Goal: Communication & Community: Share content

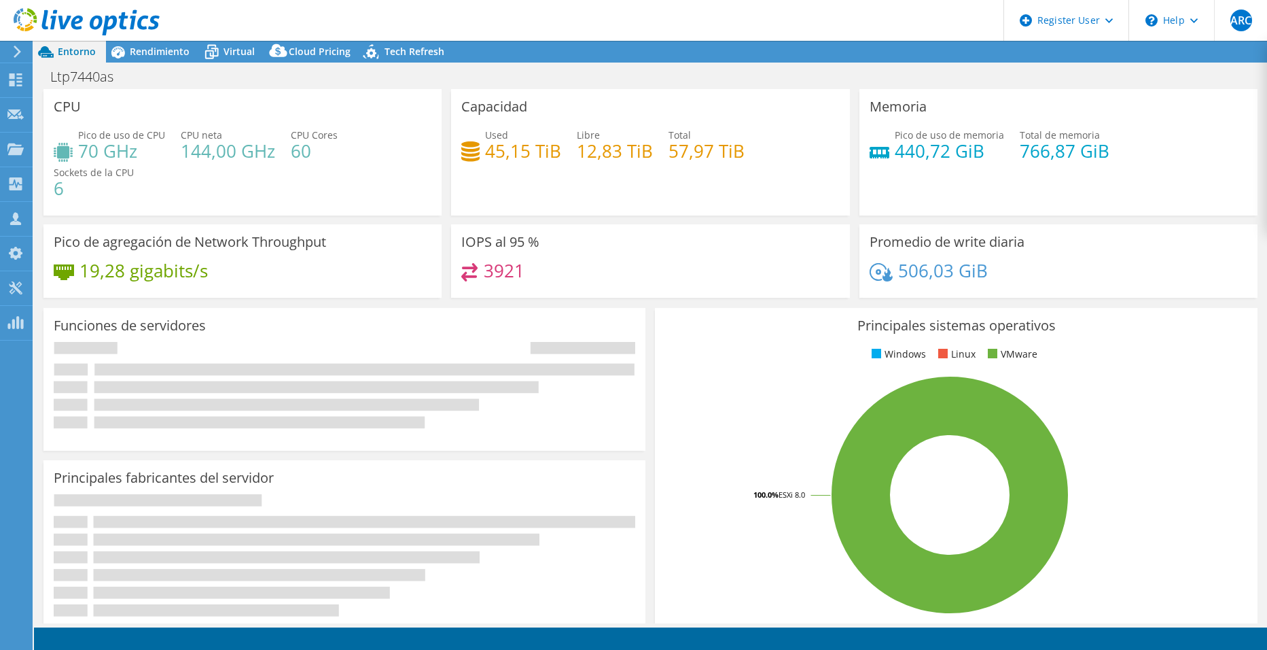
select select "USEast"
select select "USD"
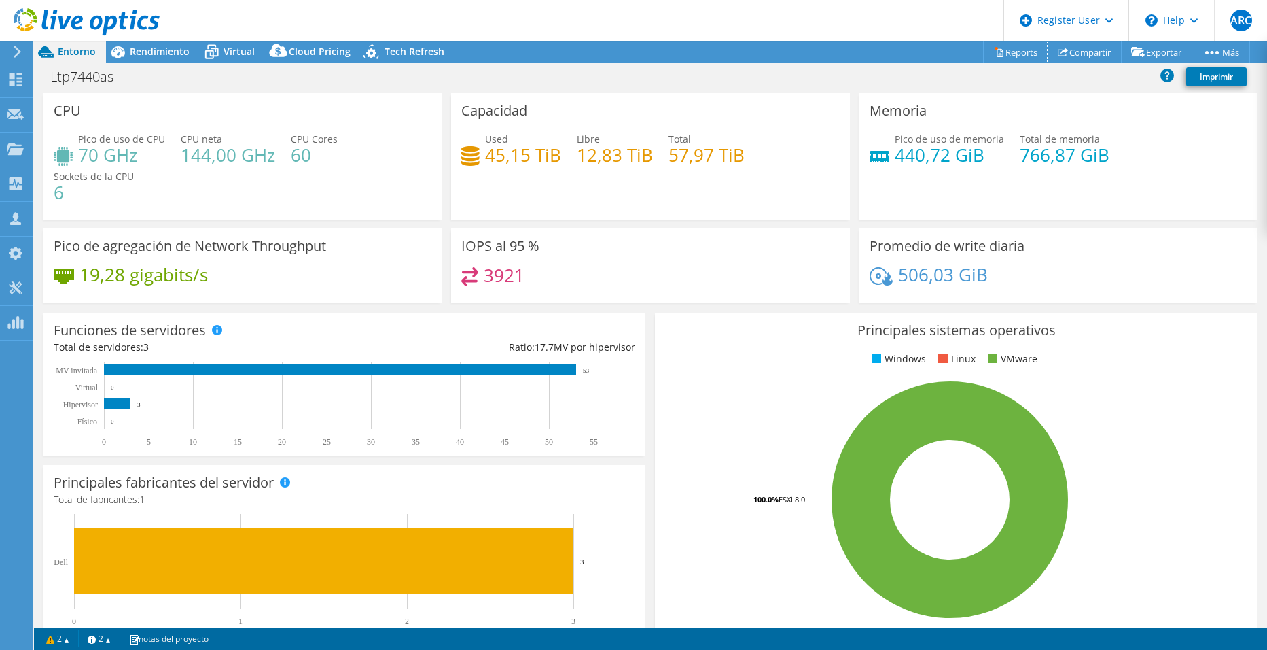
drag, startPoint x: 1085, startPoint y: 55, endPoint x: 1076, endPoint y: 54, distance: 9.5
click at [1085, 56] on link "Compartir" at bounding box center [1085, 51] width 74 height 21
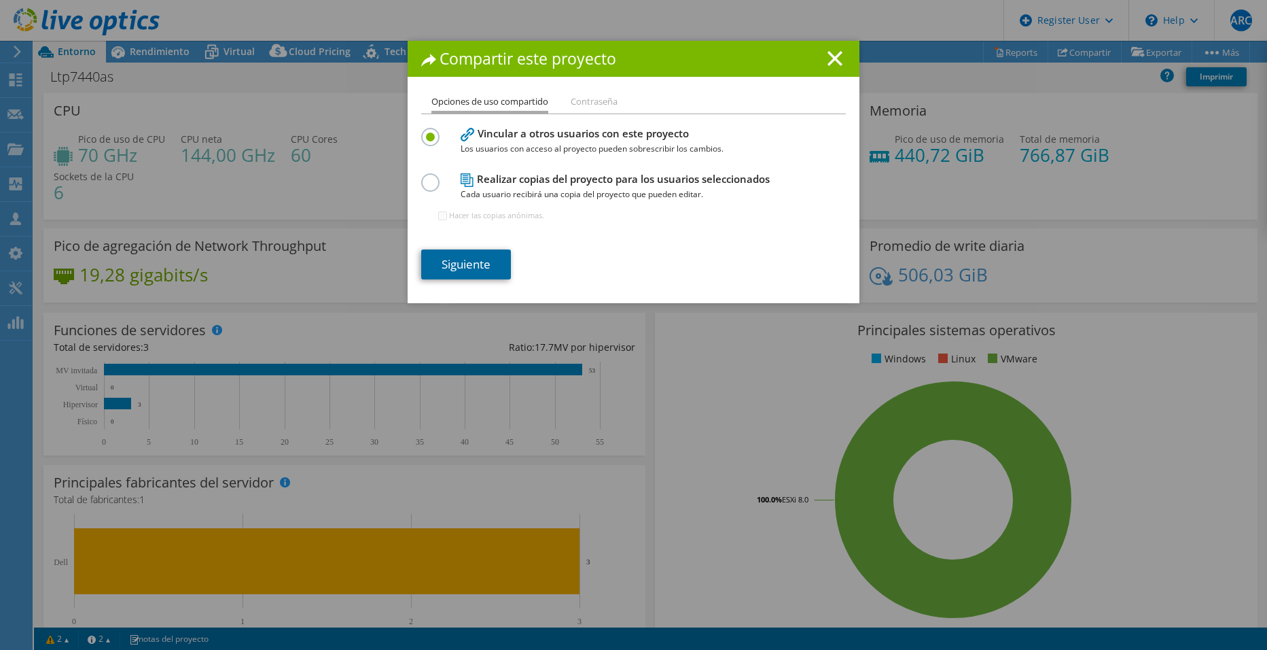
click at [489, 263] on link "Siguiente" at bounding box center [466, 264] width 90 height 30
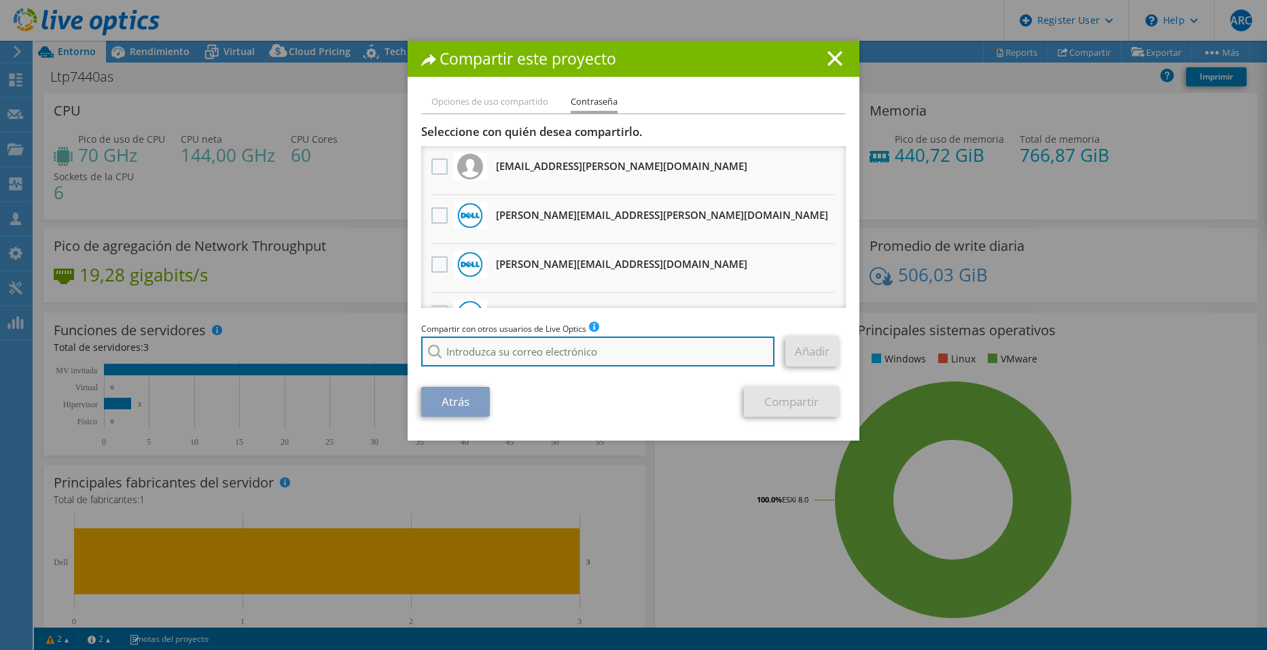
click at [519, 347] on input "search" at bounding box center [597, 351] width 353 height 30
paste input "[PERSON_NAME] <[EMAIL_ADDRESS][PERSON_NAME][DOMAIN_NAME]>"
type input "[PERSON_NAME] <[EMAIL_ADDRESS][PERSON_NAME][DOMAIN_NAME]>"
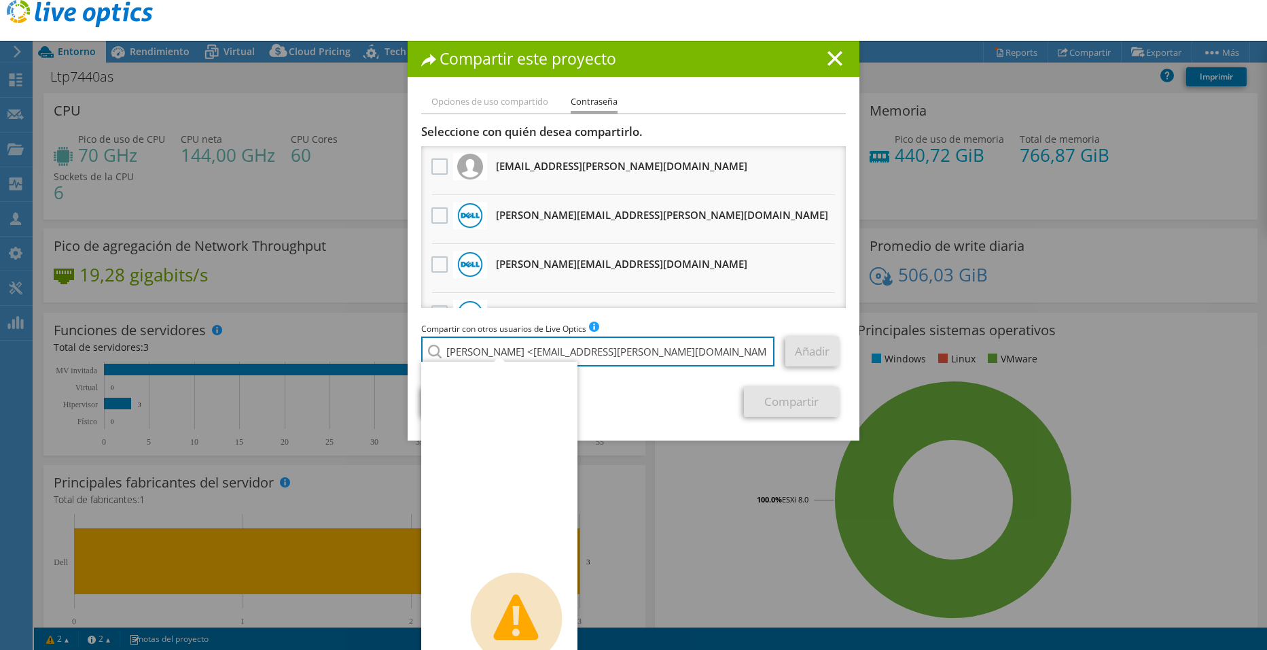
drag, startPoint x: 691, startPoint y: 360, endPoint x: 335, endPoint y: 376, distance: 356.5
click at [335, 376] on div "Compartir este proyecto Opciones de uso compartido Contraseña Vincular a otros …" at bounding box center [633, 325] width 1267 height 568
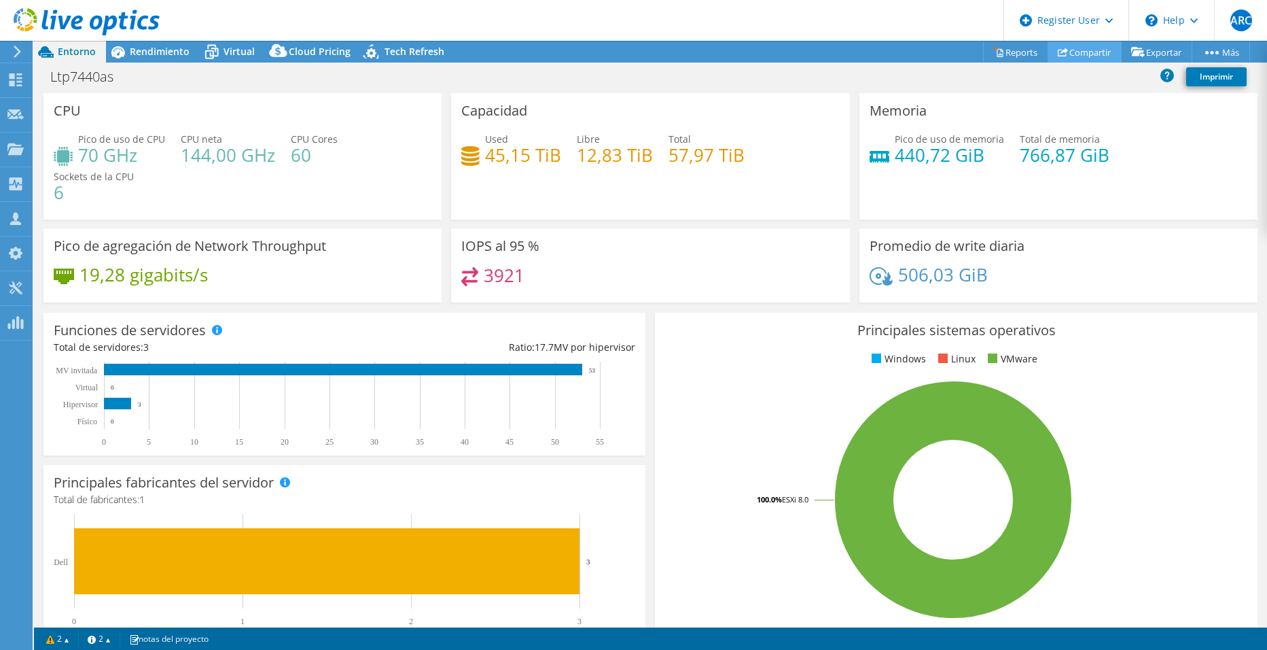
click at [1077, 54] on link "Compartir" at bounding box center [1085, 51] width 74 height 21
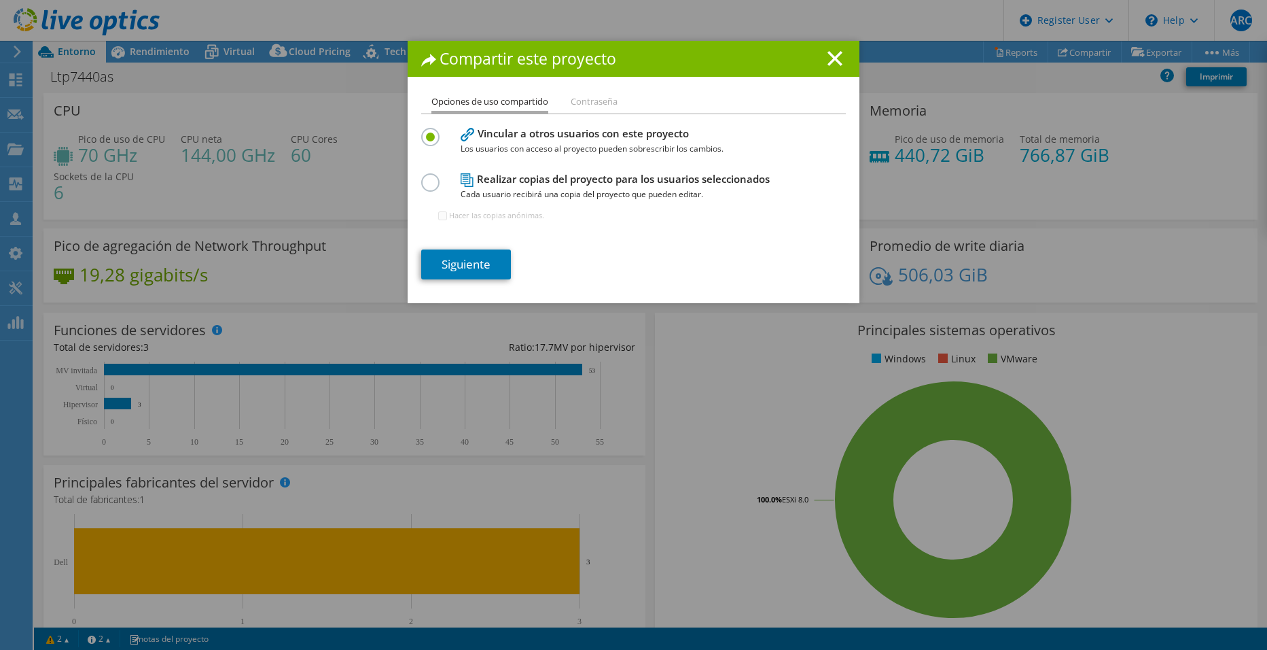
click at [531, 190] on span "Cada usuario recibirá una copia del proyecto que pueden editar." at bounding box center [631, 194] width 340 height 15
click at [424, 177] on label at bounding box center [433, 174] width 24 height 3
click at [0, 0] on input "radio" at bounding box center [0, 0] width 0 height 0
click at [423, 131] on label at bounding box center [433, 129] width 24 height 3
click at [0, 0] on input "radio" at bounding box center [0, 0] width 0 height 0
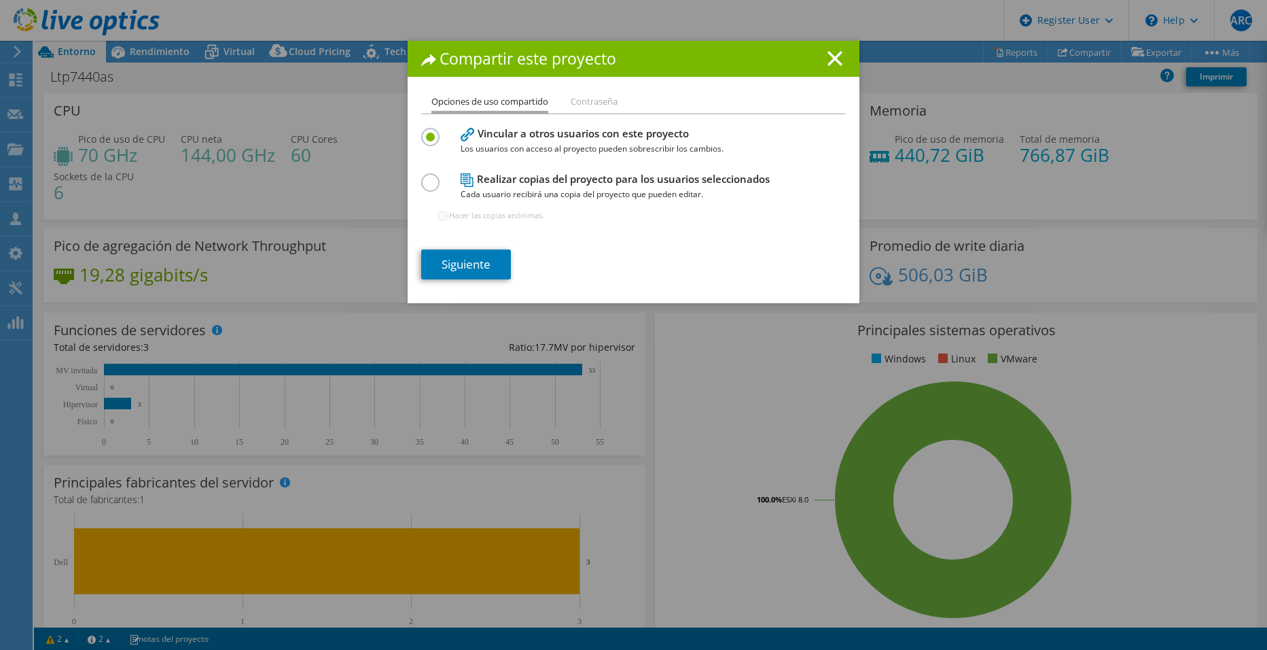
click at [445, 191] on div "Realizar copias del proyecto para los usuarios seleccionados Cada usuario recib…" at bounding box center [633, 203] width 425 height 66
click at [427, 172] on div "Realizar copias del proyecto para los usuarios seleccionados Cada usuario recib…" at bounding box center [633, 203] width 425 height 66
click at [429, 177] on label at bounding box center [433, 174] width 24 height 3
click at [0, 0] on input "radio" at bounding box center [0, 0] width 0 height 0
click at [449, 264] on link "Siguiente" at bounding box center [466, 264] width 90 height 30
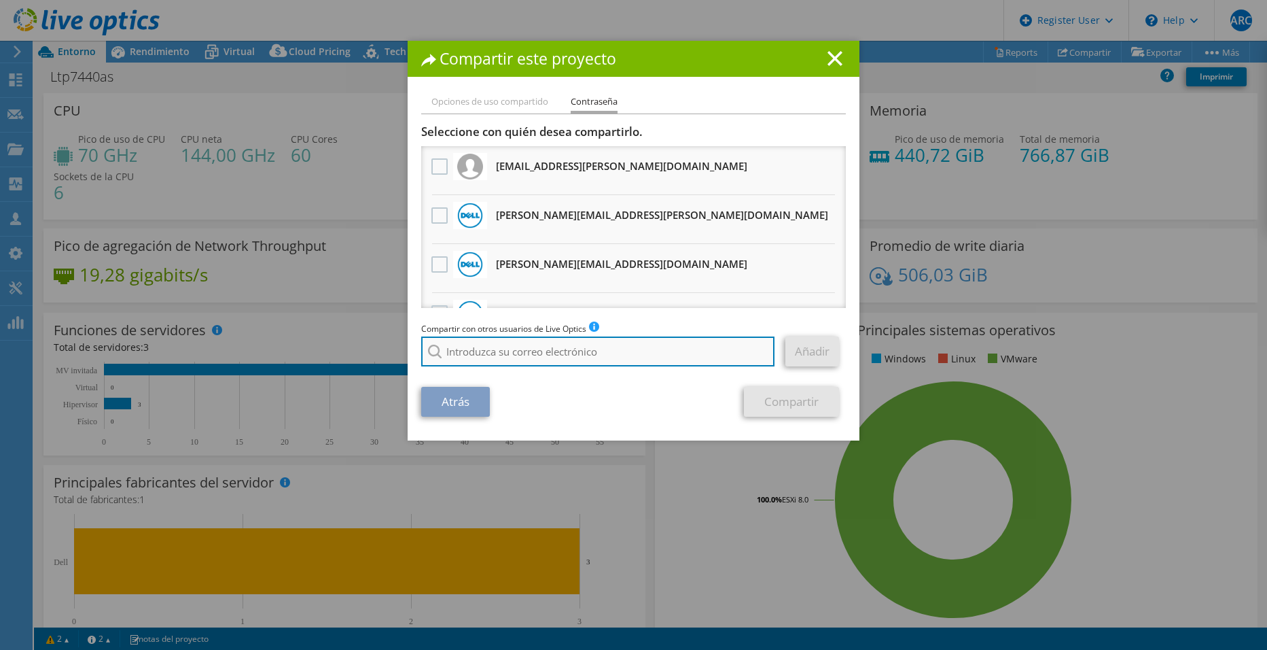
click at [516, 338] on input "search" at bounding box center [597, 351] width 353 height 30
paste input "[PERSON_NAME] <[EMAIL_ADDRESS][PERSON_NAME][DOMAIN_NAME]>"
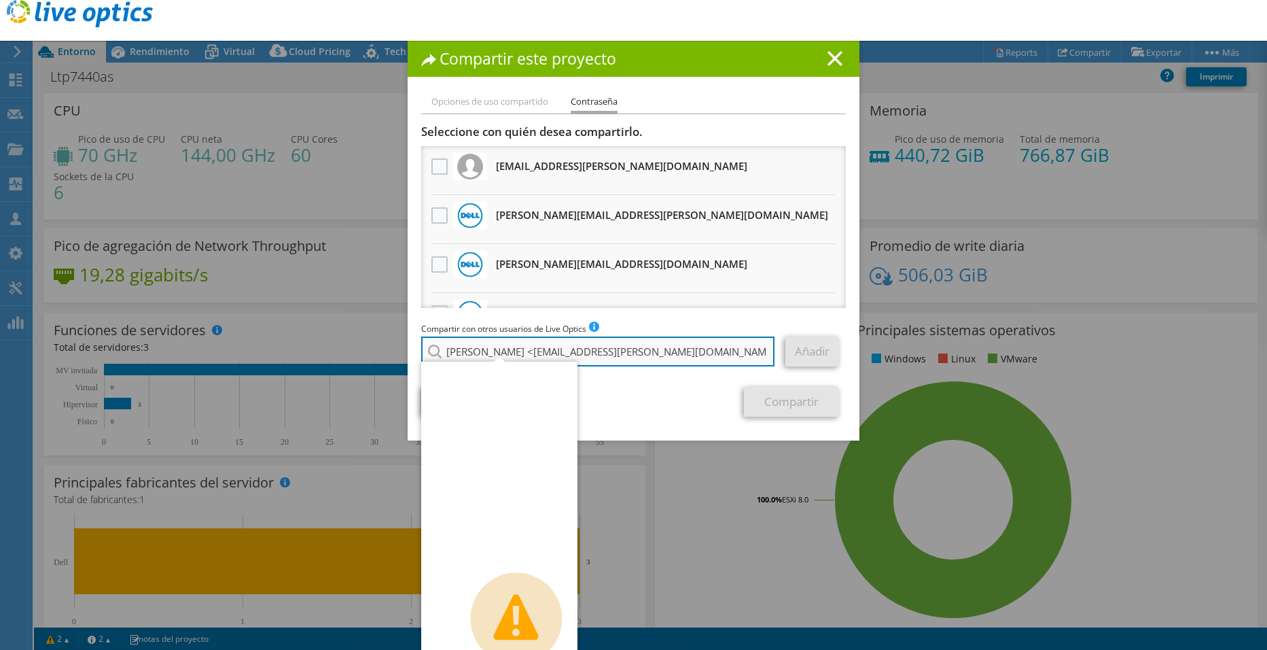
drag, startPoint x: 569, startPoint y: 351, endPoint x: 559, endPoint y: 349, distance: 10.4
click at [559, 349] on input "[PERSON_NAME] <[EMAIL_ADDRESS][PERSON_NAME][DOMAIN_NAME]>" at bounding box center [597, 351] width 353 height 30
click at [566, 349] on input "[PERSON_NAME] <[EMAIL_ADDRESS][PERSON_NAME][DOMAIN_NAME]>" at bounding box center [597, 351] width 353 height 30
drag, startPoint x: 566, startPoint y: 349, endPoint x: 410, endPoint y: 345, distance: 156.4
click at [410, 345] on div "Opciones de uso compartido Contraseña Vincular a otros usuarios con este proyec…" at bounding box center [634, 267] width 452 height 347
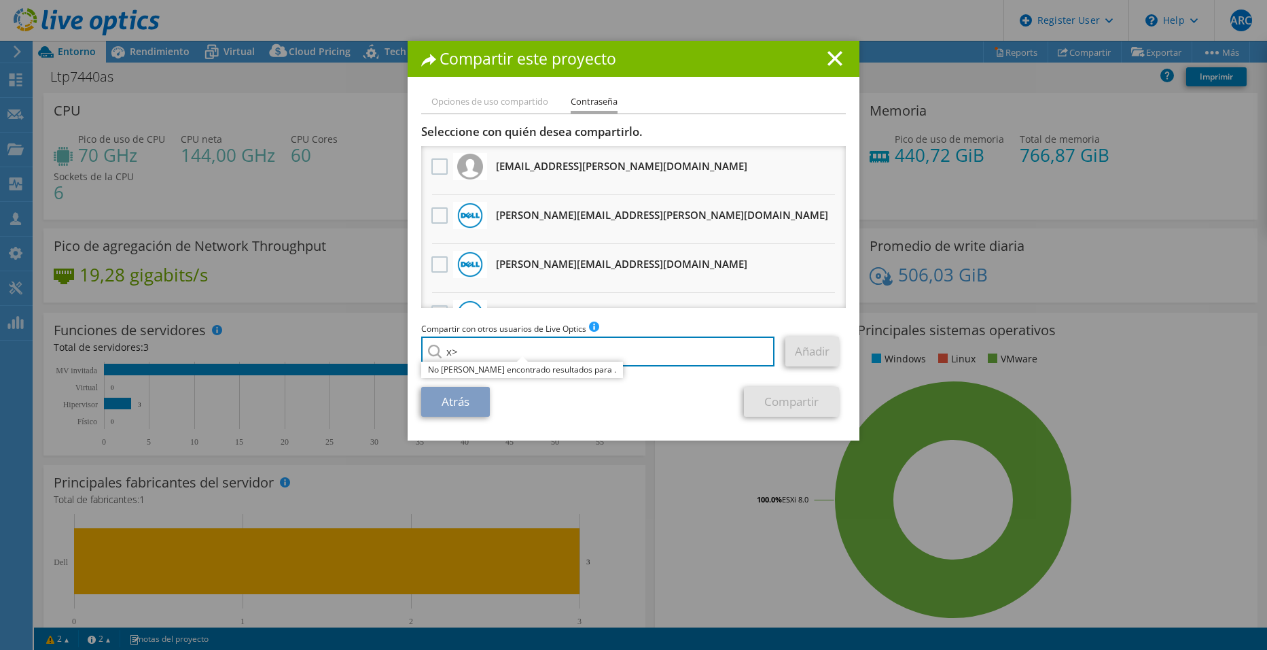
type input ">"
click at [620, 351] on input "search" at bounding box center [597, 351] width 353 height 30
paste input "[EMAIL_ADDRESS][DOMAIN_NAME]"
type input "[EMAIL_ADDRESS][DOMAIN_NAME]"
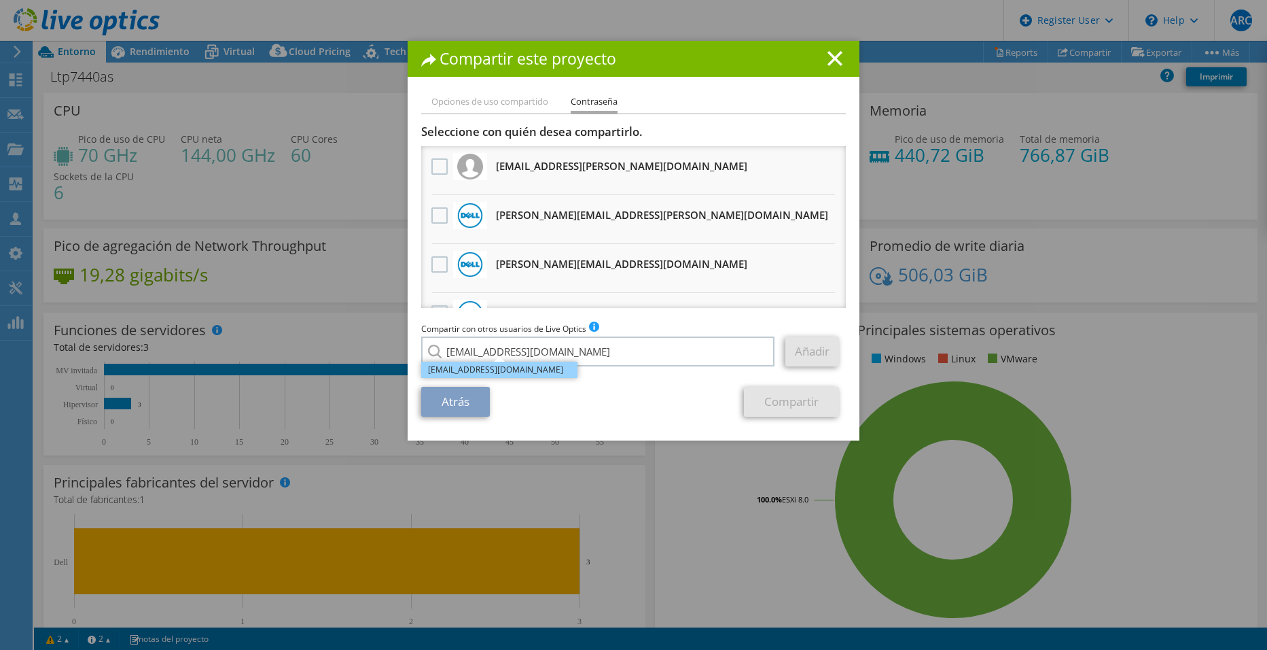
click at [527, 376] on li "[EMAIL_ADDRESS][DOMAIN_NAME]" at bounding box center [499, 370] width 156 height 16
click at [818, 361] on link "Añadir" at bounding box center [813, 351] width 54 height 30
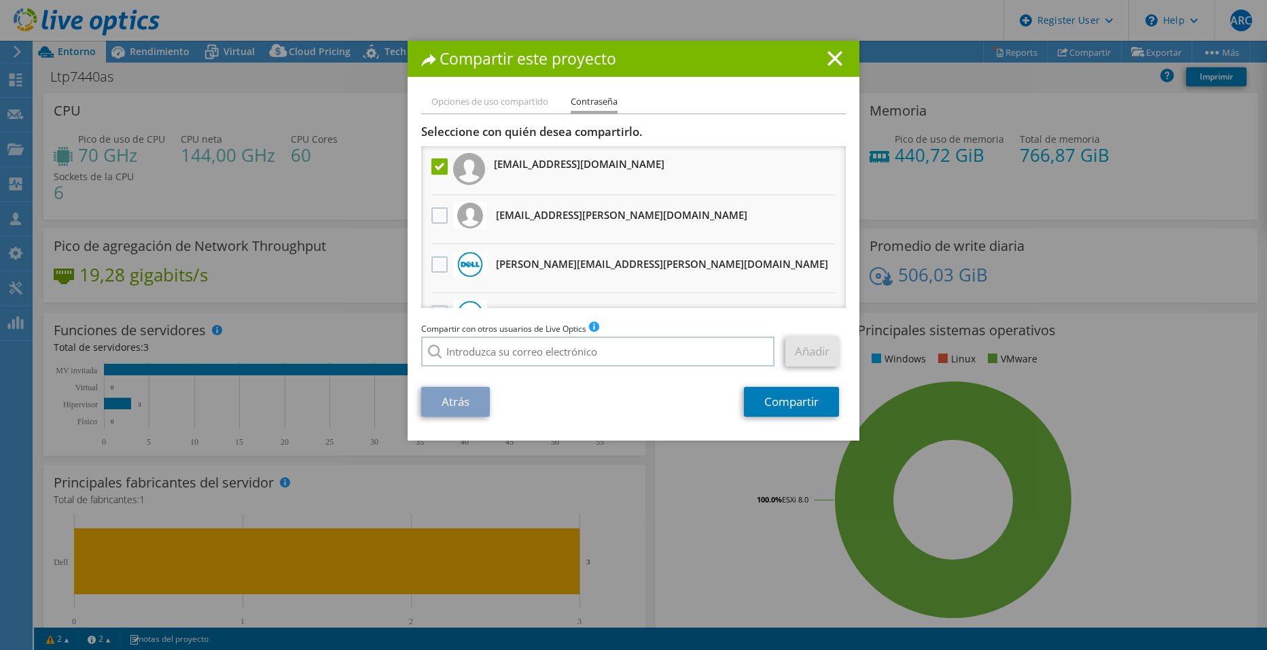
drag, startPoint x: 1161, startPoint y: 312, endPoint x: 1049, endPoint y: 335, distance: 115.1
click at [1161, 312] on div "Compartir este proyecto Opciones de uso compartido Contraseña Vincular a otros …" at bounding box center [633, 325] width 1267 height 568
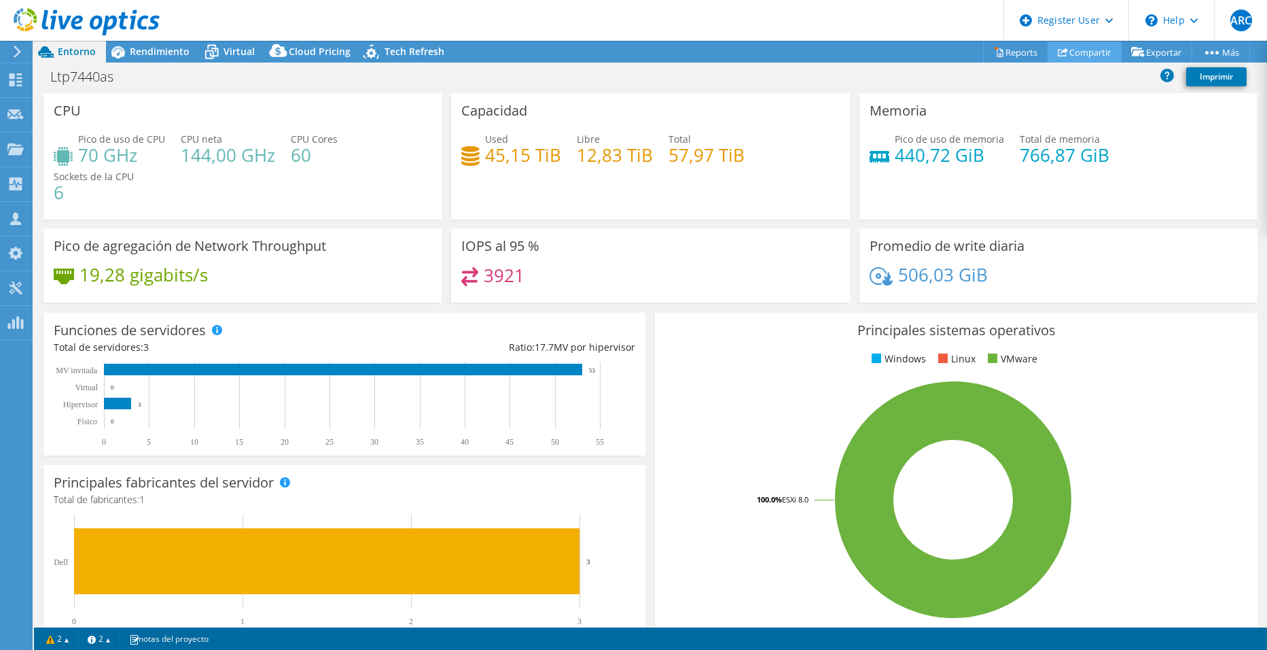
click at [1094, 59] on link "Compartir" at bounding box center [1085, 51] width 74 height 21
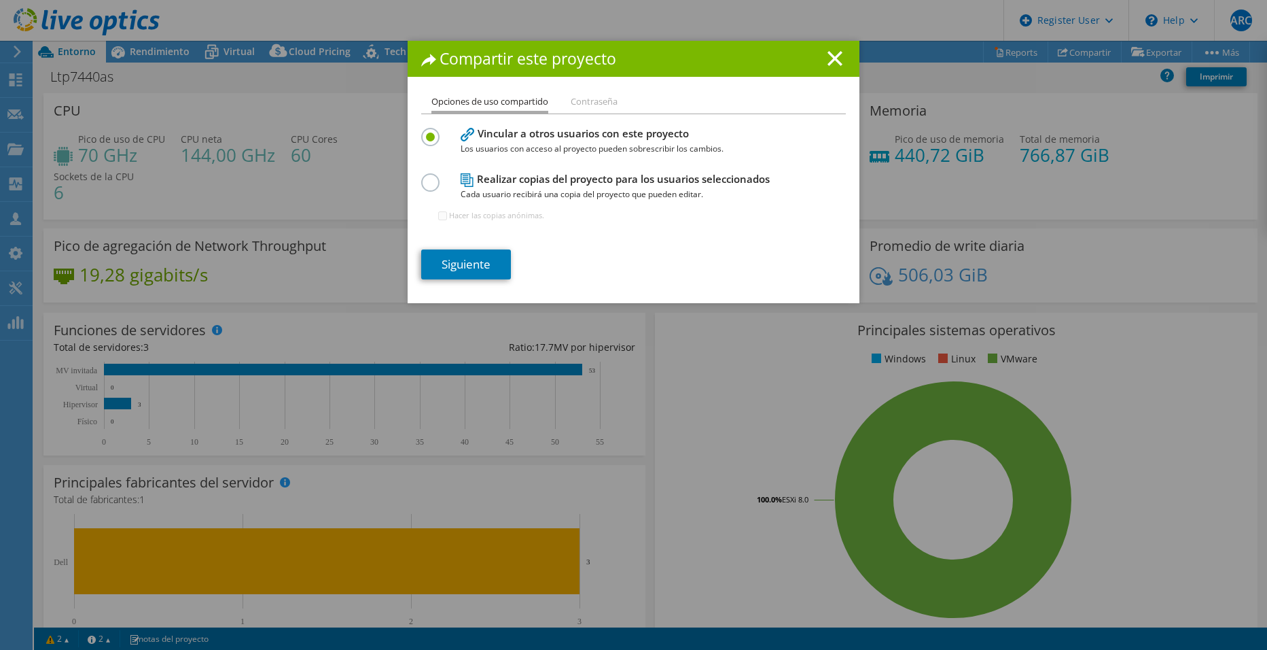
click at [439, 188] on div at bounding box center [433, 180] width 24 height 15
click at [421, 177] on label at bounding box center [433, 174] width 24 height 3
click at [0, 0] on input "radio" at bounding box center [0, 0] width 0 height 0
click at [458, 268] on link "Siguiente" at bounding box center [466, 264] width 90 height 30
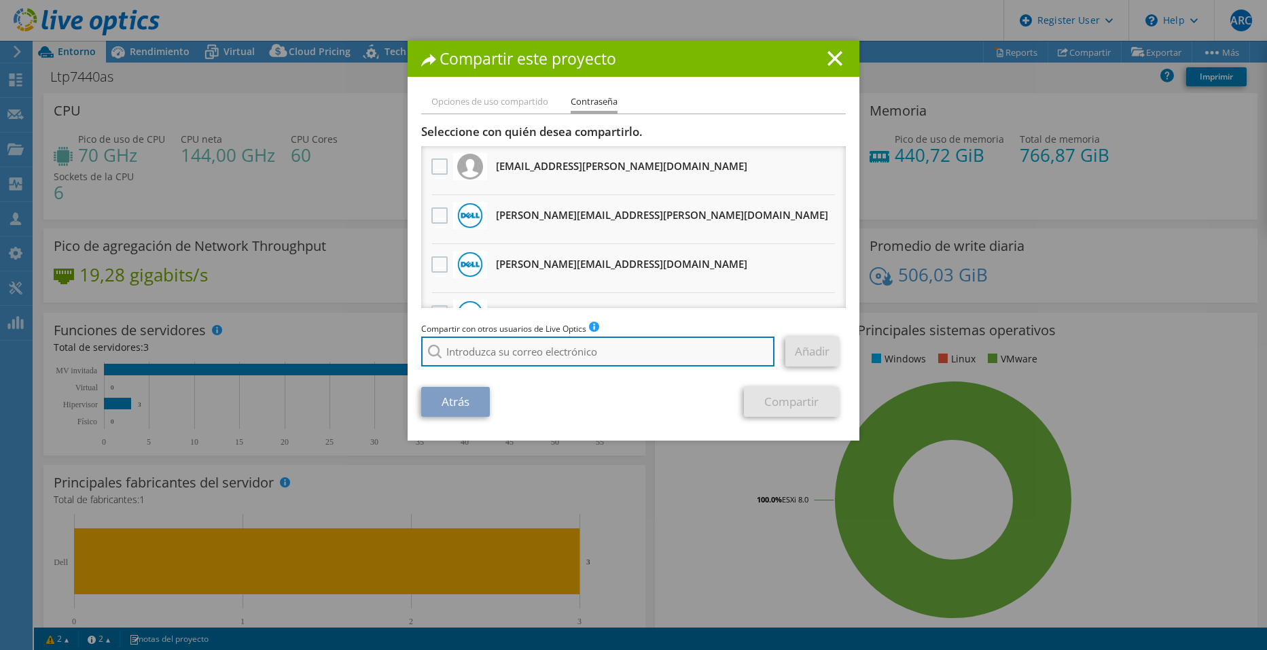
click at [515, 349] on input "search" at bounding box center [597, 351] width 353 height 30
click at [629, 348] on input "search" at bounding box center [597, 351] width 353 height 30
paste input "[EMAIL_ADDRESS][DOMAIN_NAME]"
type input "[EMAIL_ADDRESS][DOMAIN_NAME]"
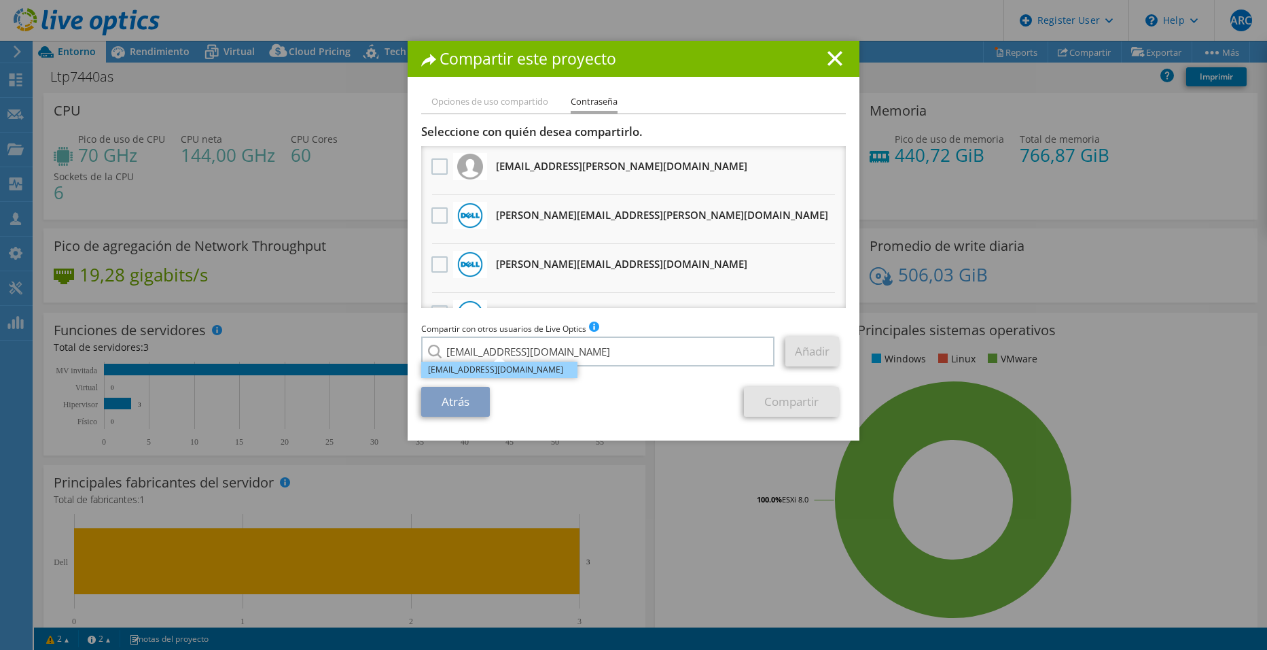
click at [533, 373] on li "[EMAIL_ADDRESS][DOMAIN_NAME]" at bounding box center [499, 370] width 156 height 16
click at [798, 363] on link "Añadir" at bounding box center [813, 351] width 54 height 30
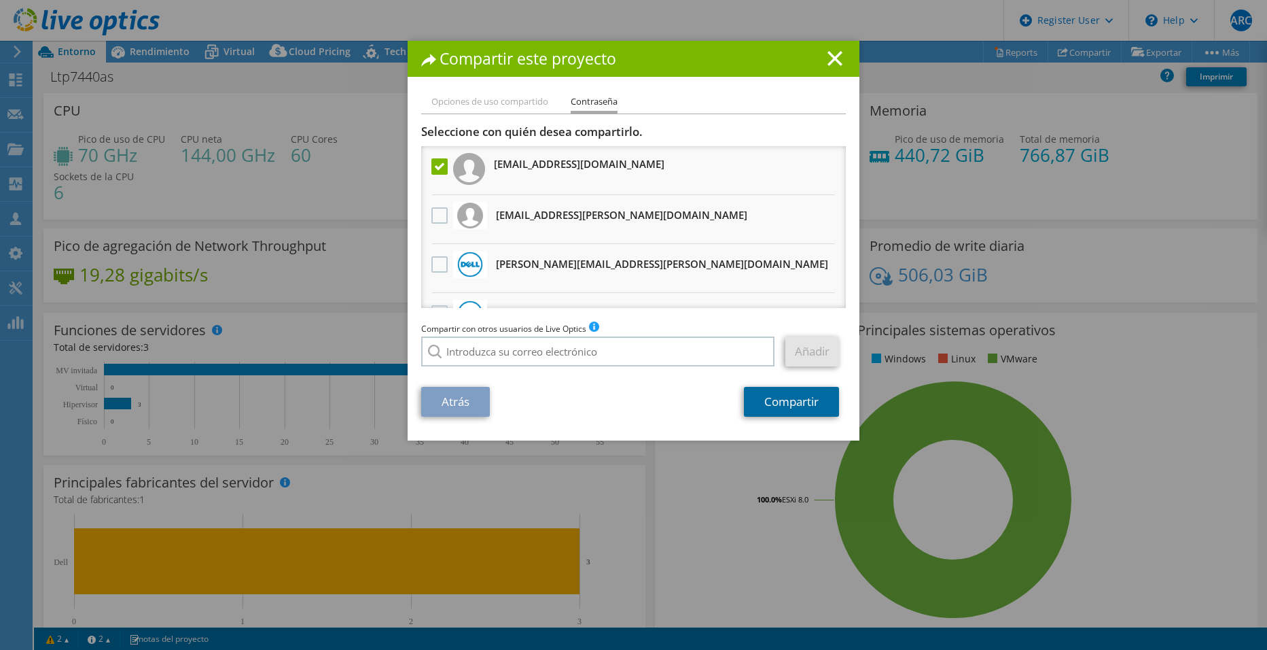
click at [790, 395] on link "Compartir" at bounding box center [791, 402] width 95 height 30
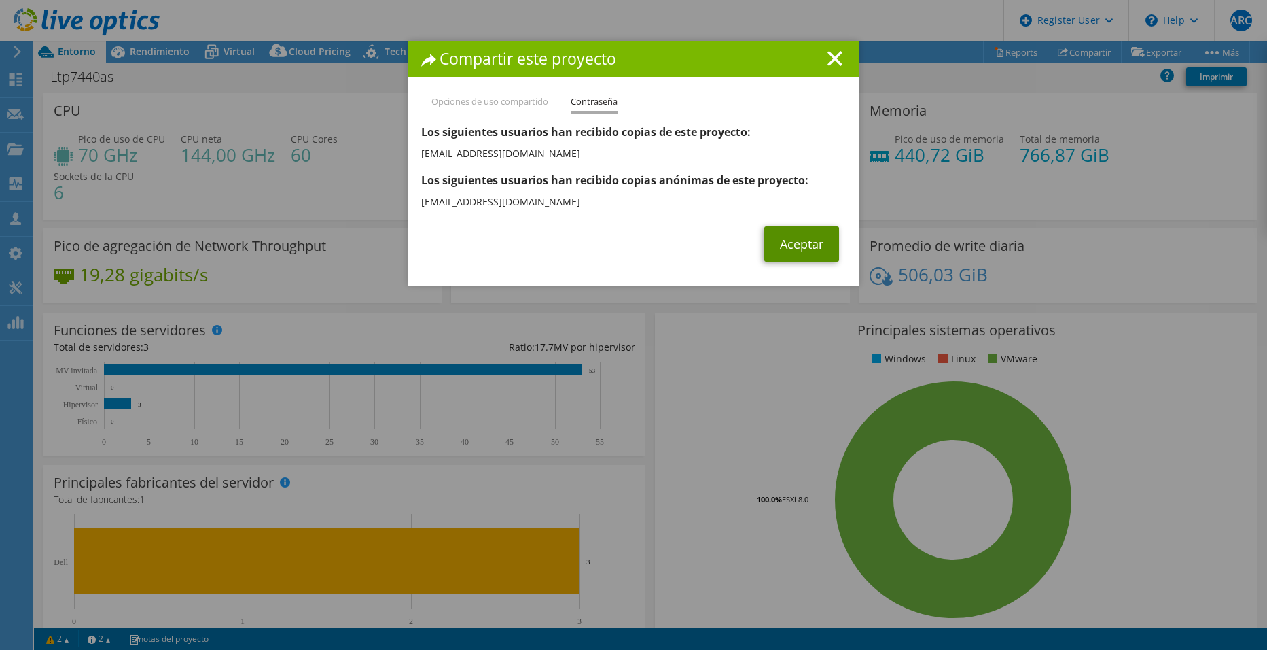
click at [786, 247] on link "Aceptar" at bounding box center [802, 243] width 75 height 35
